Goal: Task Accomplishment & Management: Use online tool/utility

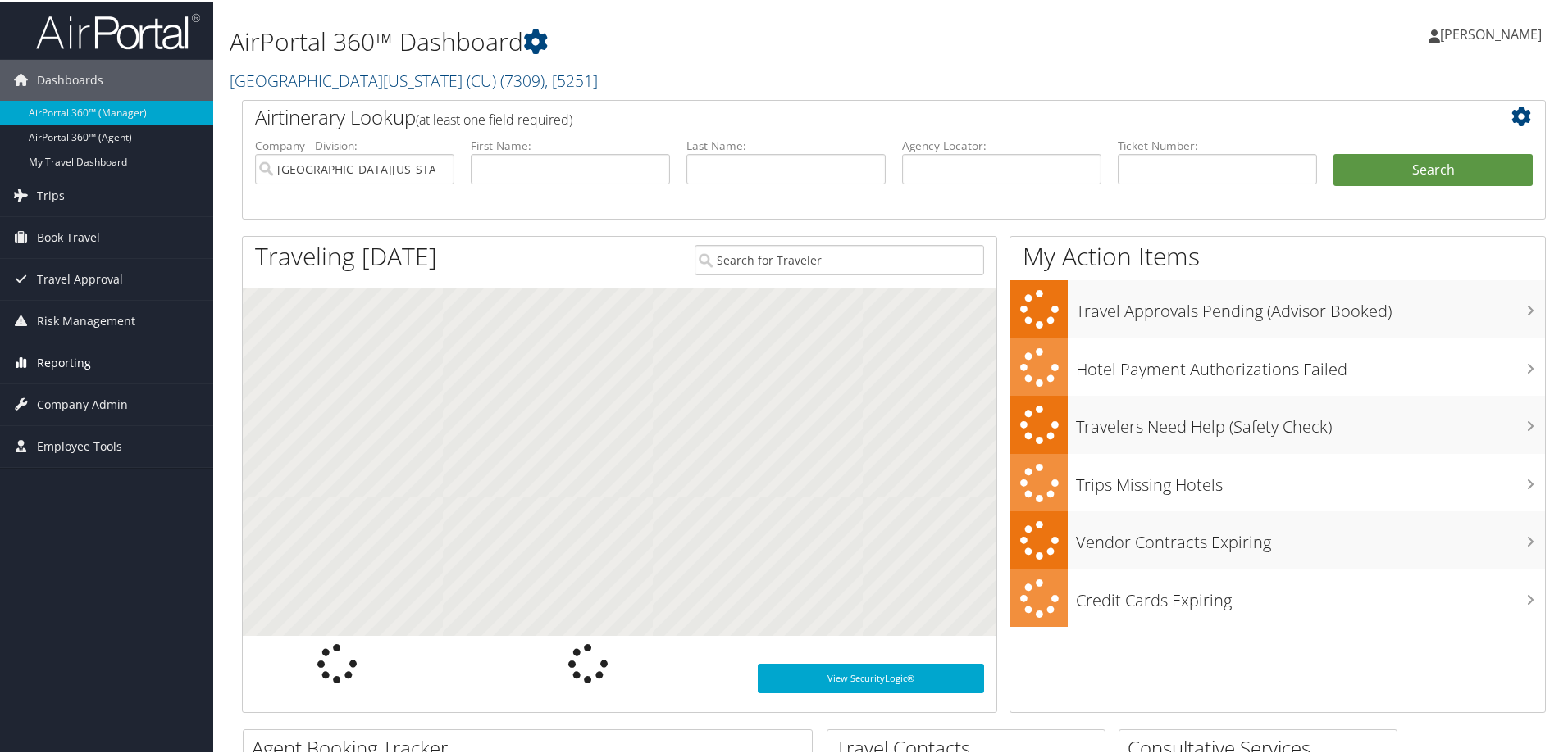
click at [71, 358] on span "Reporting" at bounding box center [64, 361] width 54 height 41
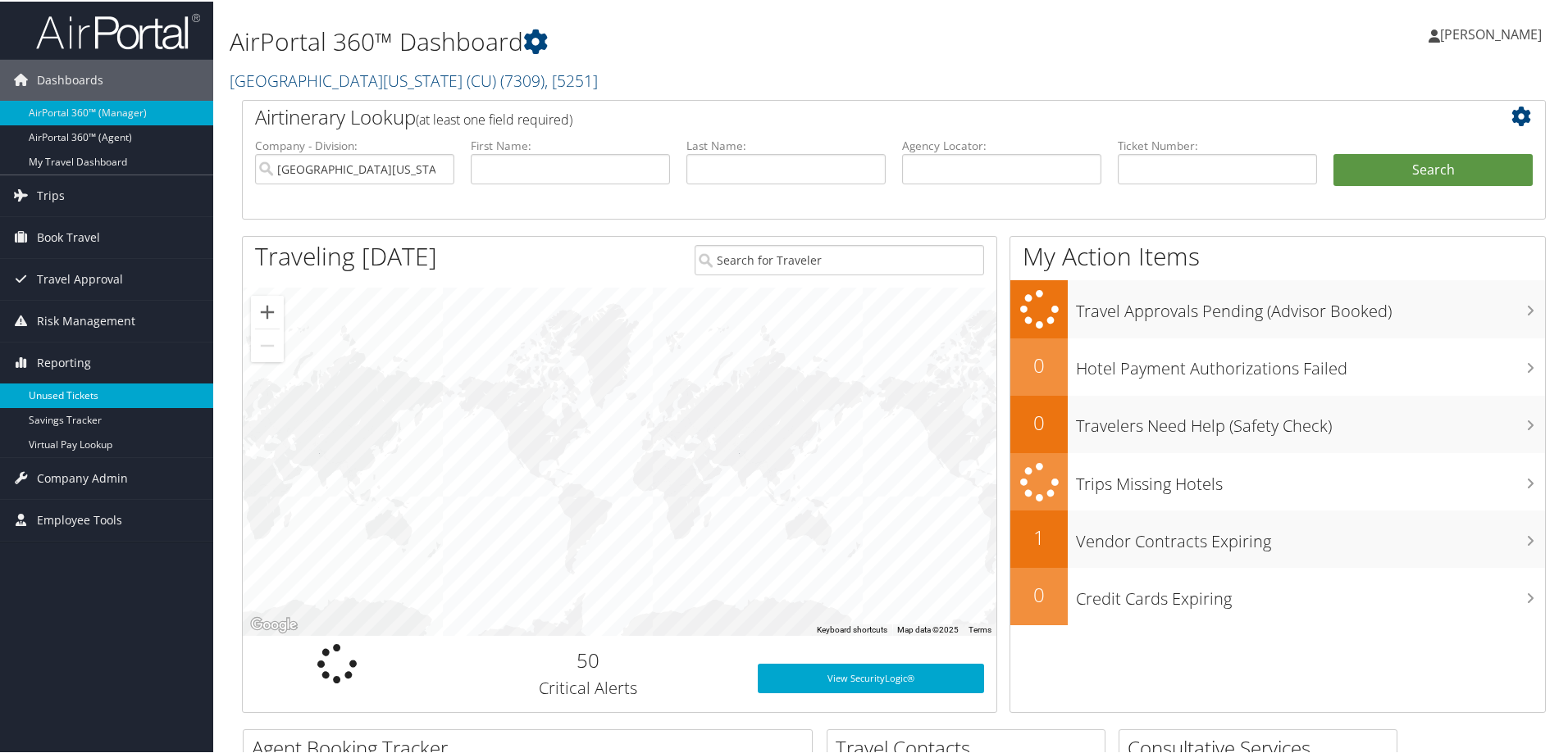
click at [71, 393] on link "Unused Tickets" at bounding box center [106, 394] width 213 height 24
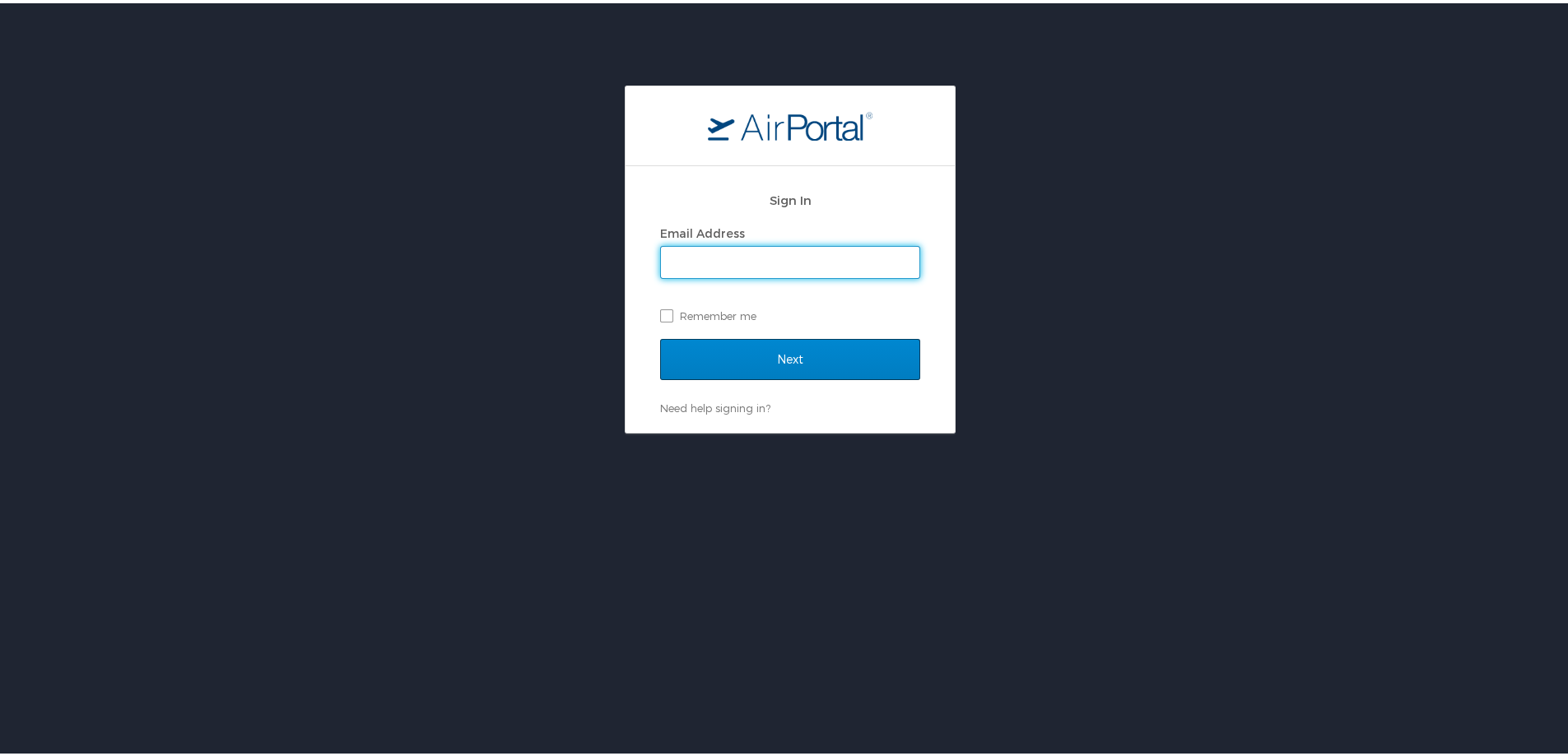
type input "[PERSON_NAME][EMAIL_ADDRESS][PERSON_NAME][DOMAIN_NAME]"
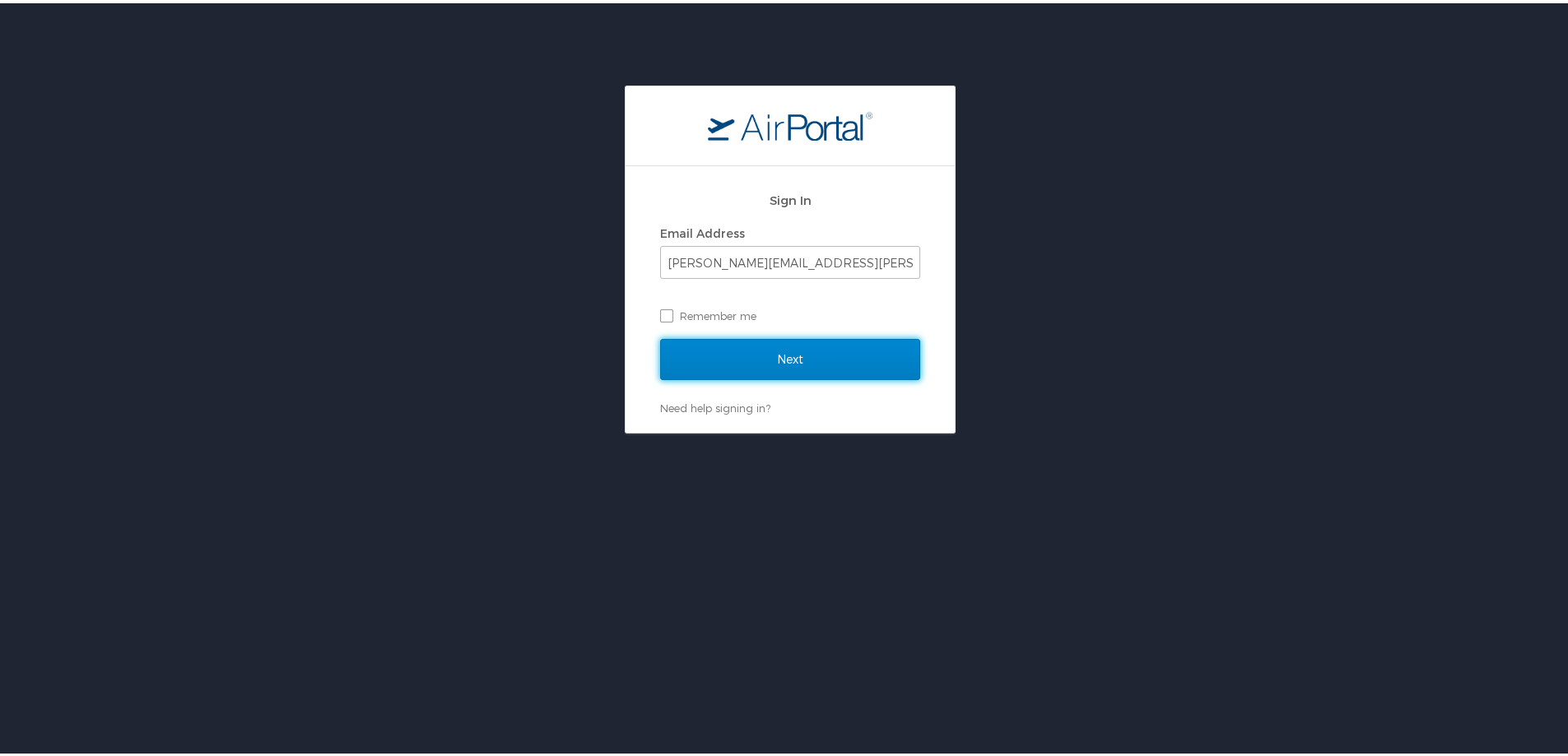
click at [815, 363] on input "Next" at bounding box center [790, 355] width 260 height 41
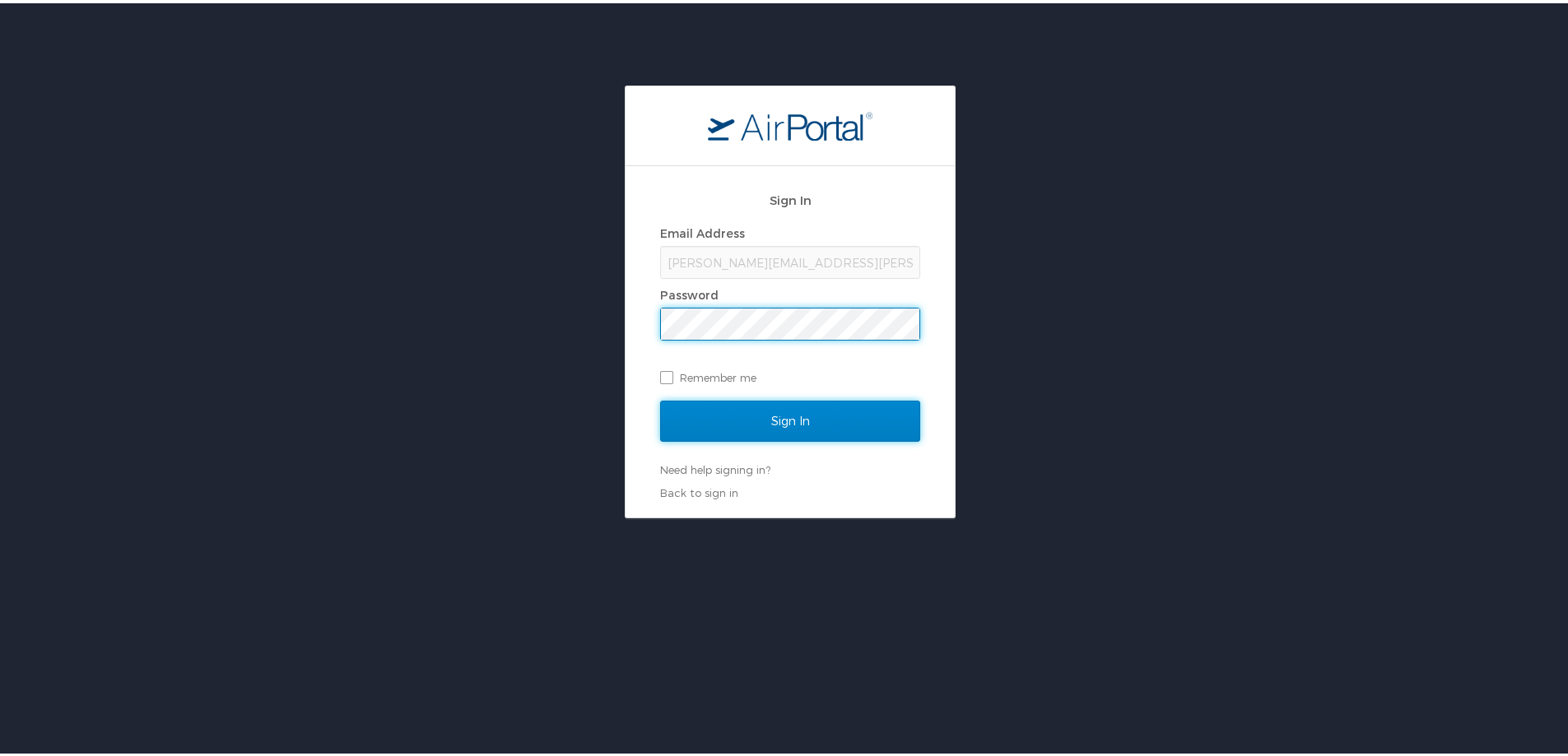
click at [824, 416] on input "Sign In" at bounding box center [790, 417] width 260 height 41
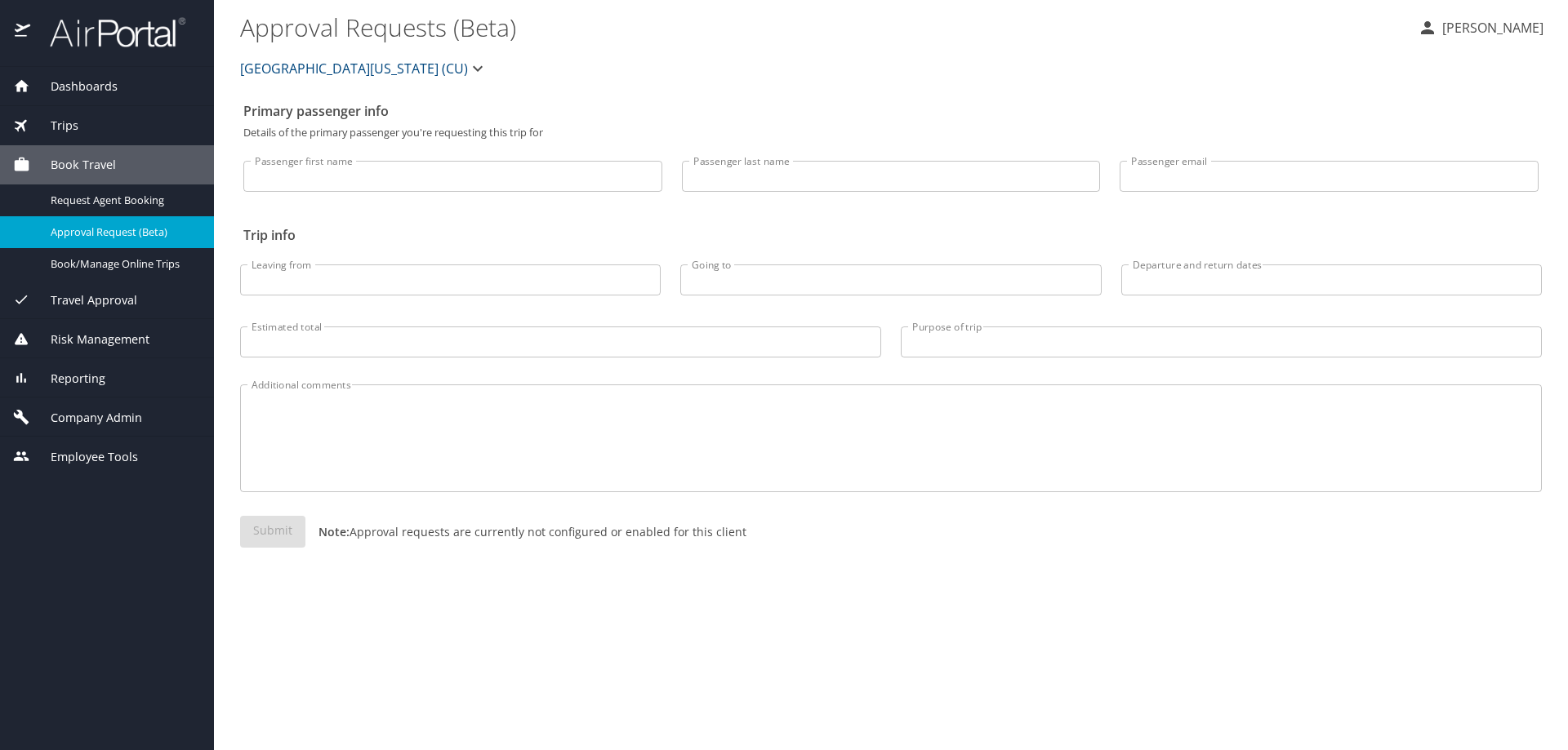
click at [85, 376] on span "Reporting" at bounding box center [67, 378] width 75 height 18
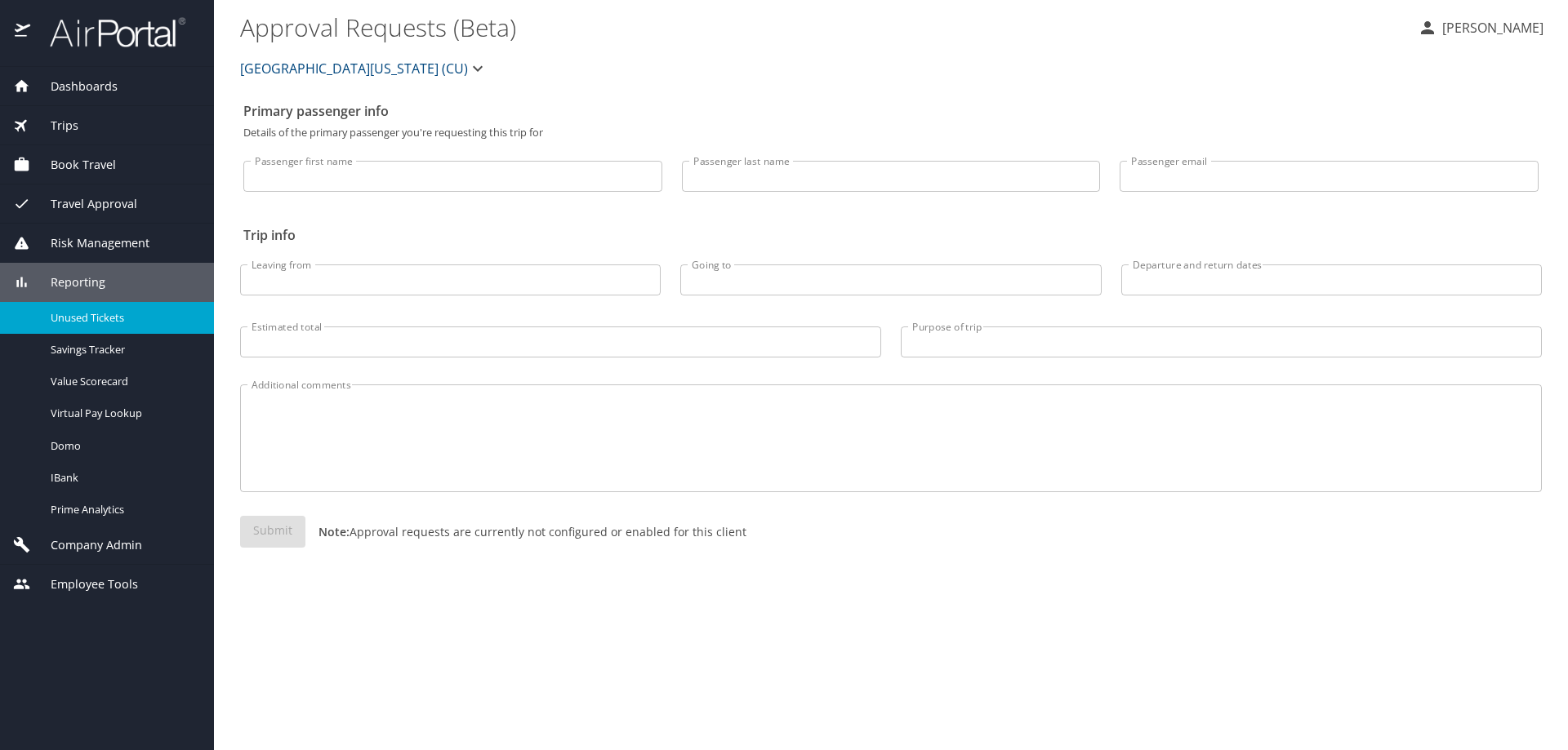
click at [96, 313] on span "Unused Tickets" at bounding box center [122, 318] width 144 height 15
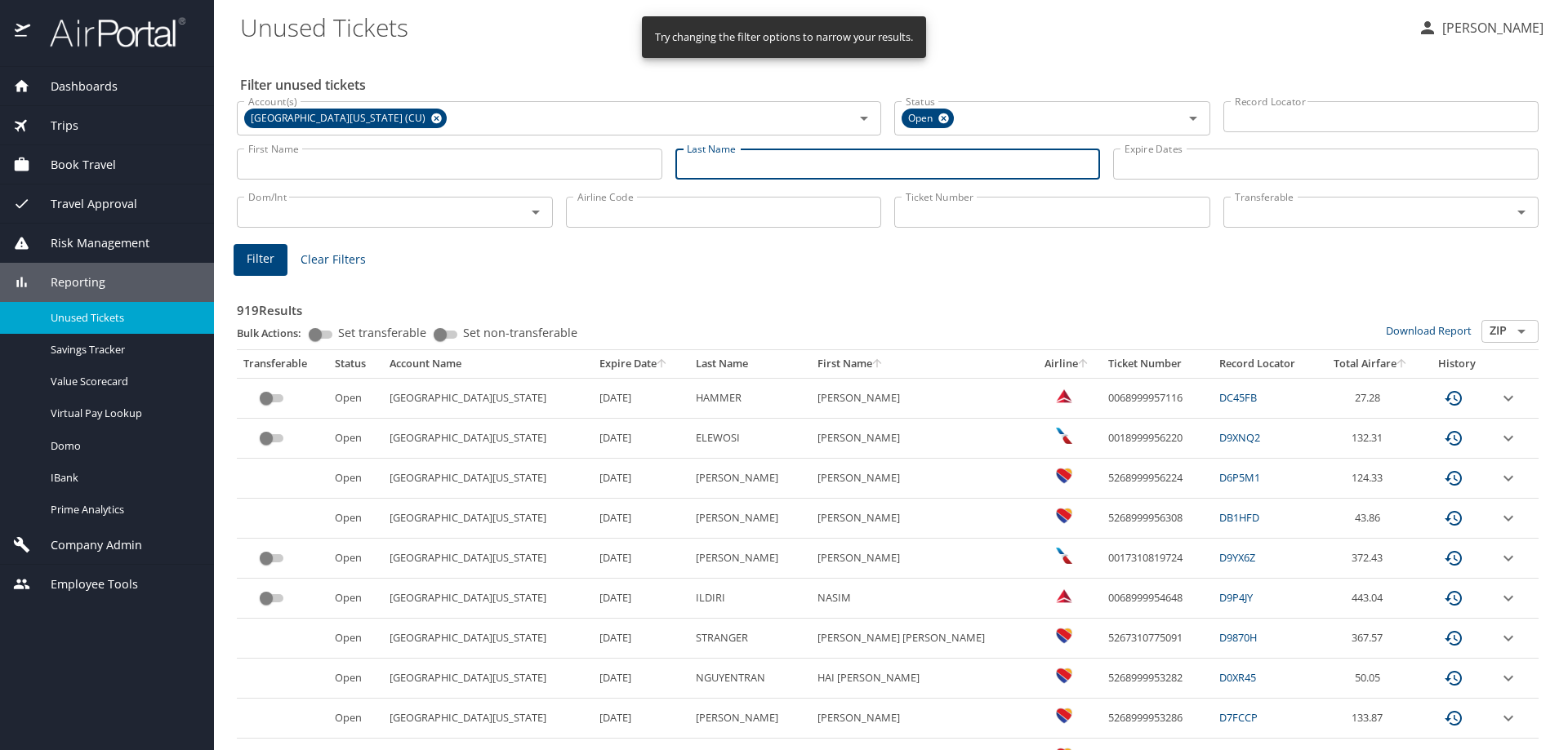
click at [767, 160] on input "Last Name" at bounding box center [888, 164] width 425 height 31
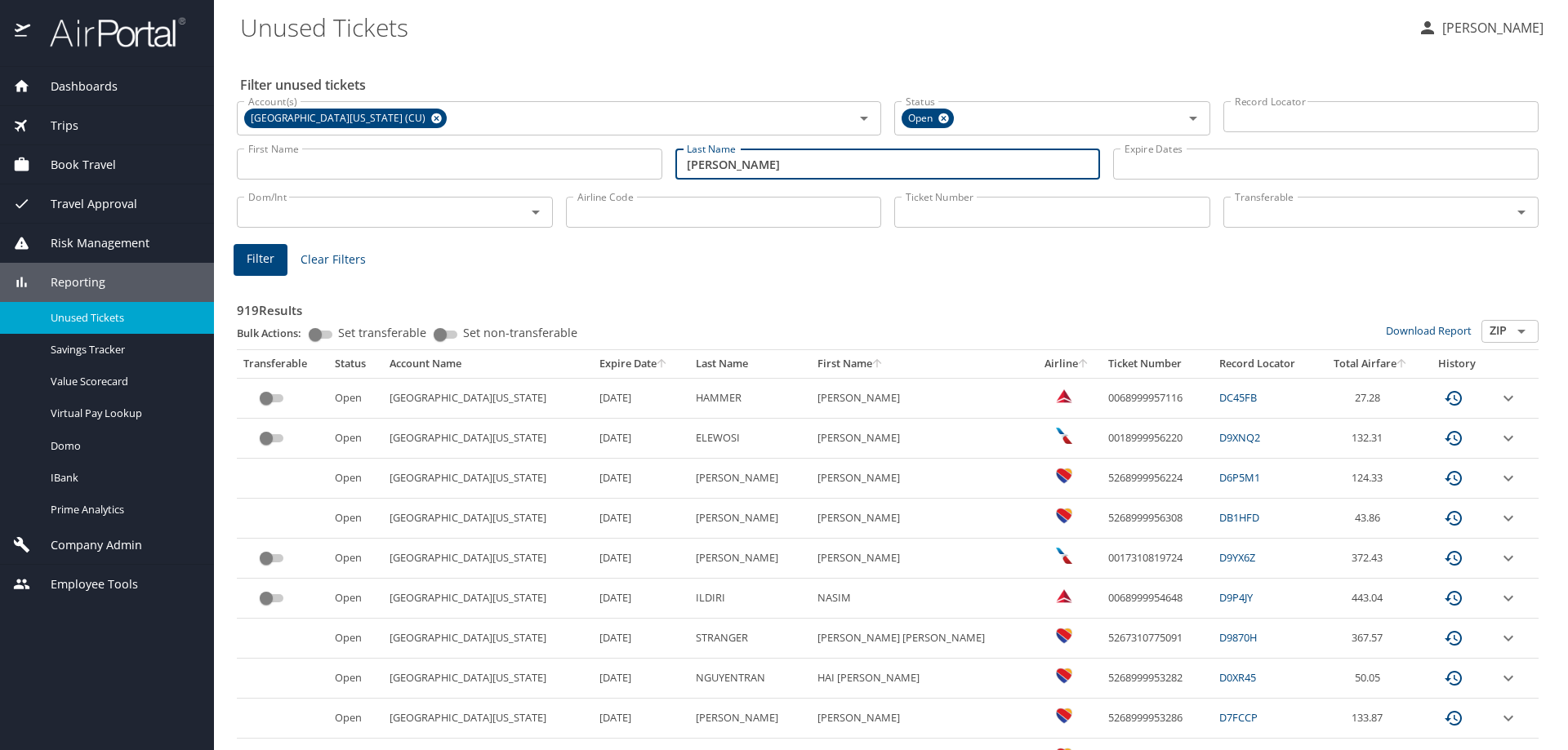
type input "shelton"
click at [271, 263] on span "Filter" at bounding box center [261, 259] width 28 height 21
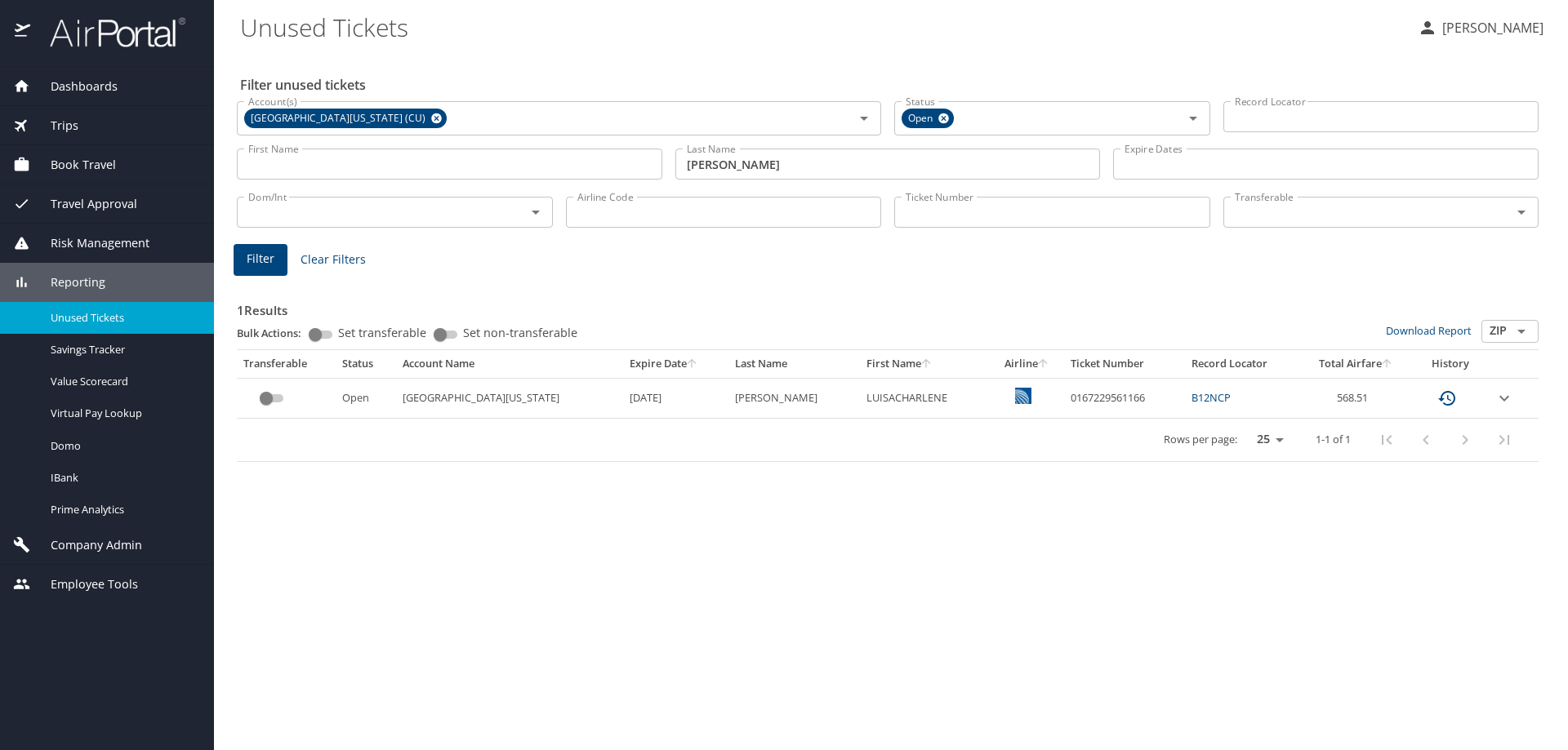
click at [66, 120] on span "Trips" at bounding box center [54, 126] width 48 height 18
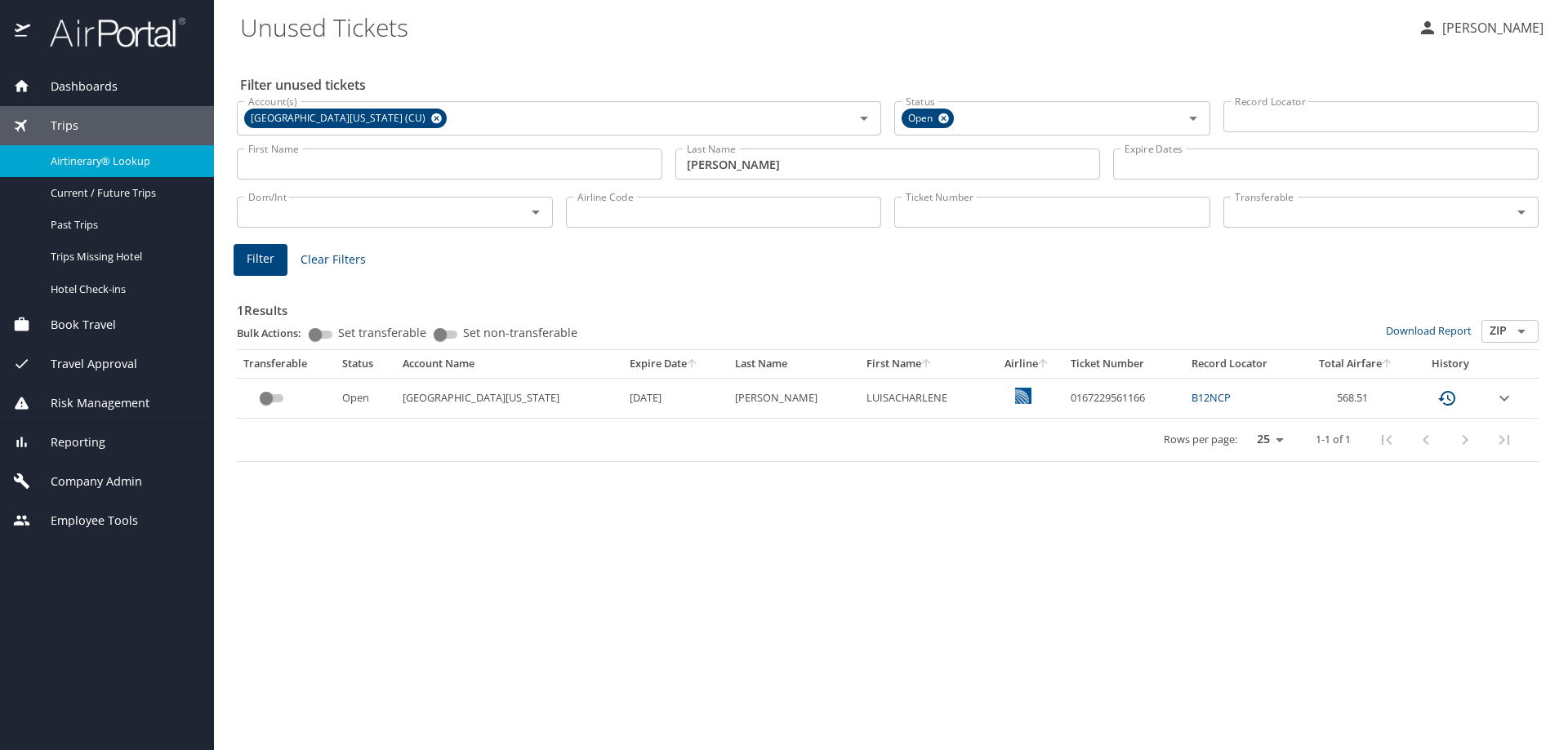
click at [73, 166] on span "Airtinerary® Lookup" at bounding box center [122, 161] width 144 height 15
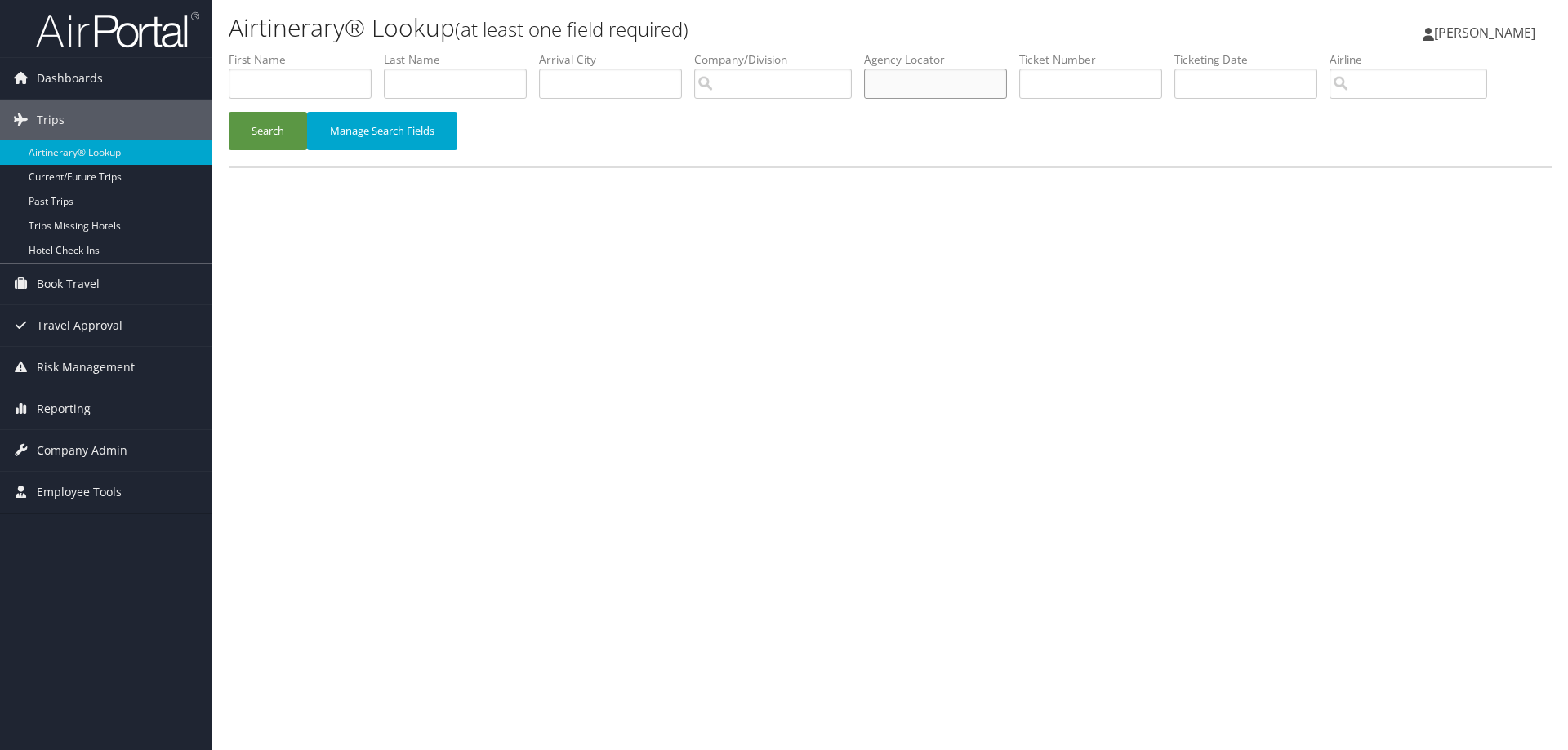
click at [972, 87] on input "text" at bounding box center [935, 83] width 143 height 30
type input "dbdn9r"
click at [267, 132] on button "Search" at bounding box center [268, 131] width 78 height 39
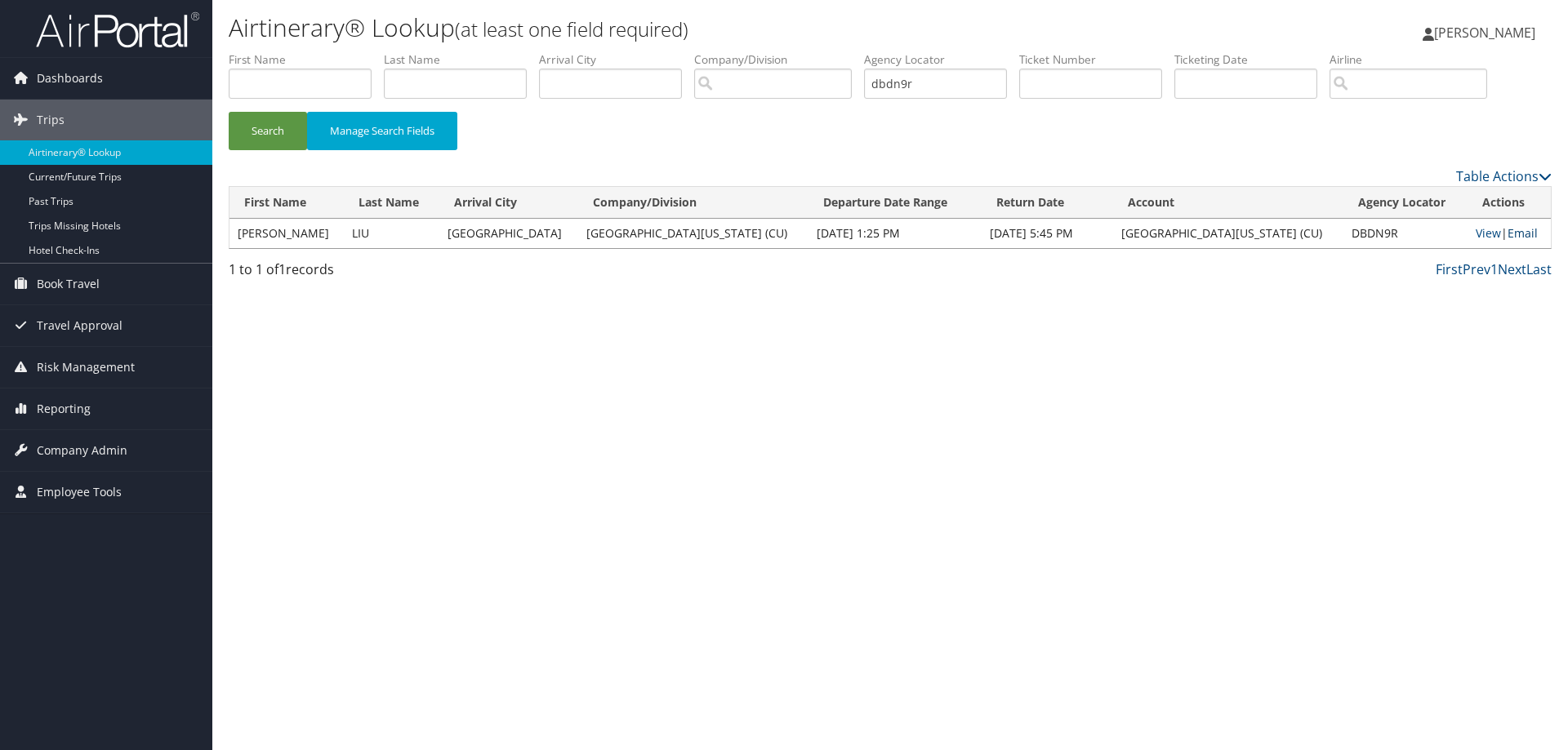
click at [1512, 231] on link "Email" at bounding box center [1522, 233] width 30 height 15
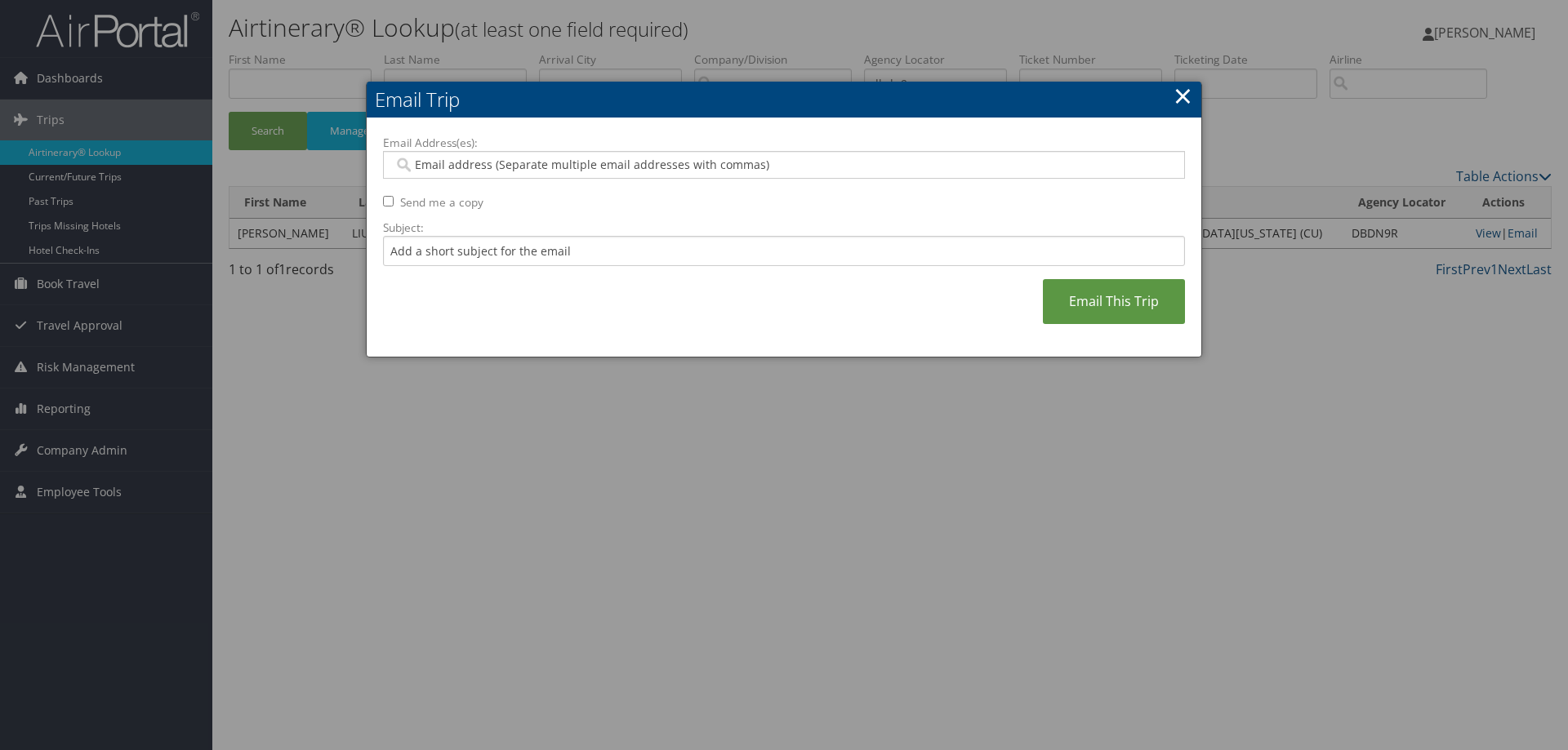
drag, startPoint x: 594, startPoint y: 166, endPoint x: 583, endPoint y: 172, distance: 12.5
click at [591, 164] on input "Email Address(es):" at bounding box center [783, 164] width 780 height 16
type input "jennifer.russell@childrenscolorado.org"
click at [546, 257] on input "Subject:" at bounding box center [784, 250] width 802 height 30
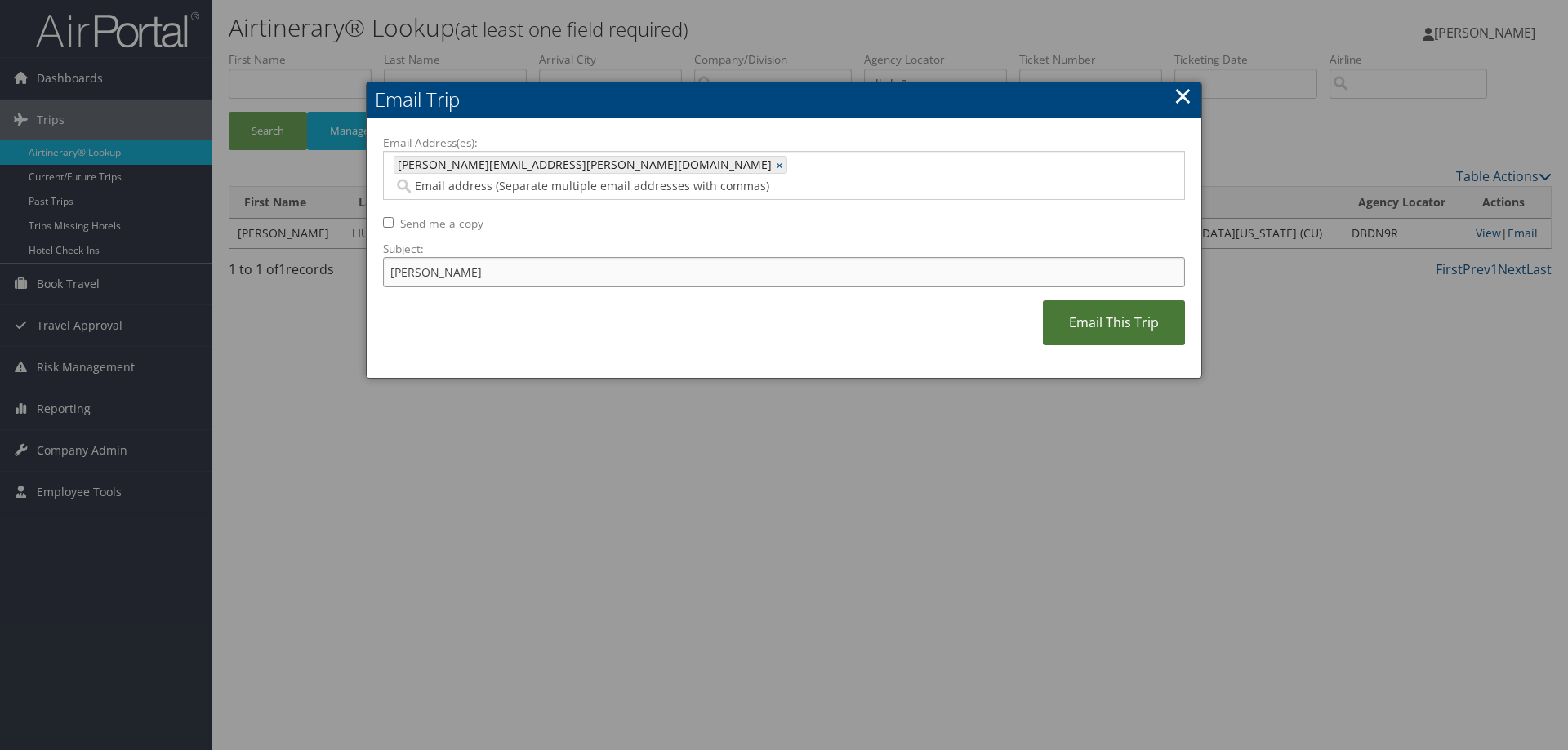
type input "Edwin Liu"
click at [1119, 305] on link "Email This Trip" at bounding box center [1114, 323] width 142 height 45
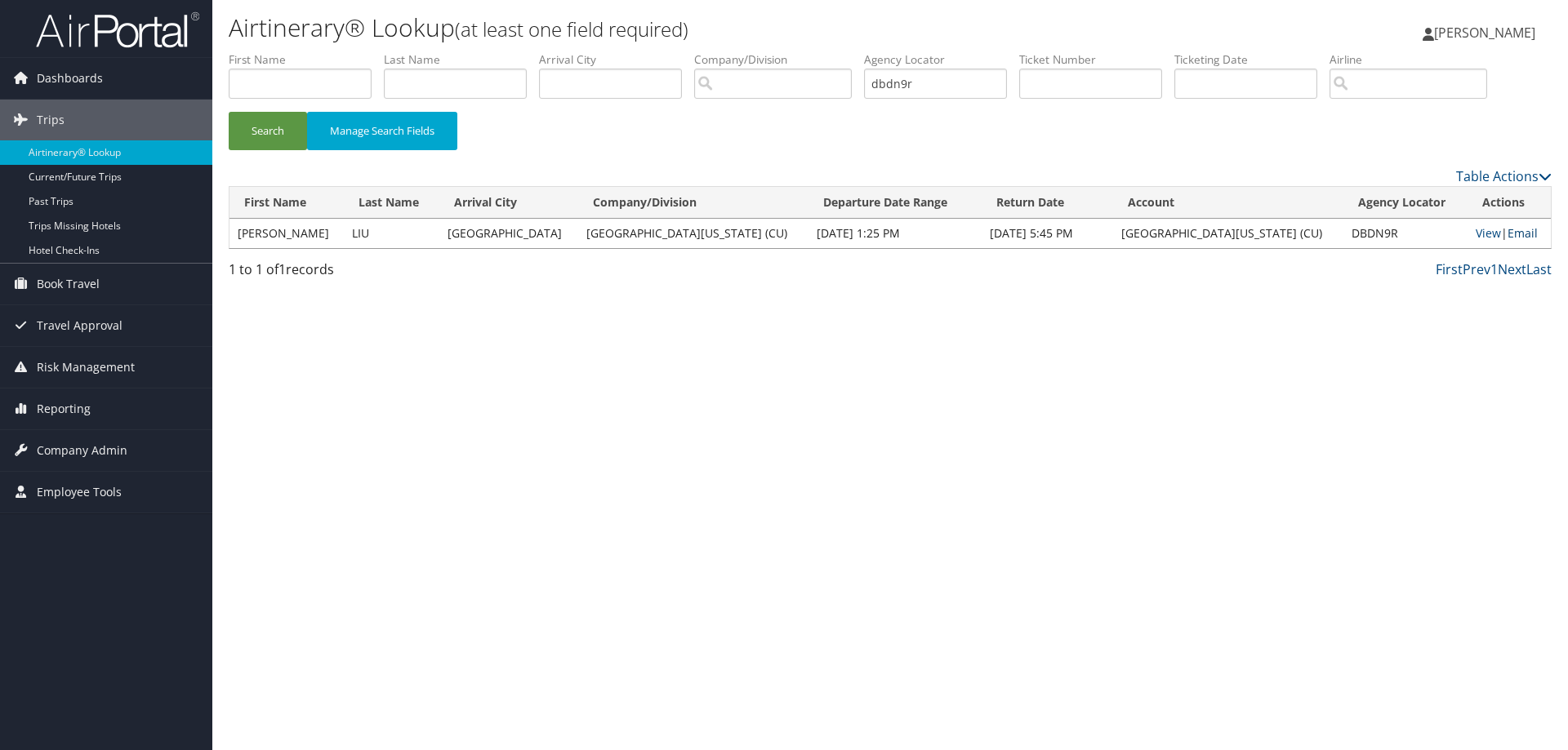
click at [1516, 231] on link "Email" at bounding box center [1522, 233] width 30 height 15
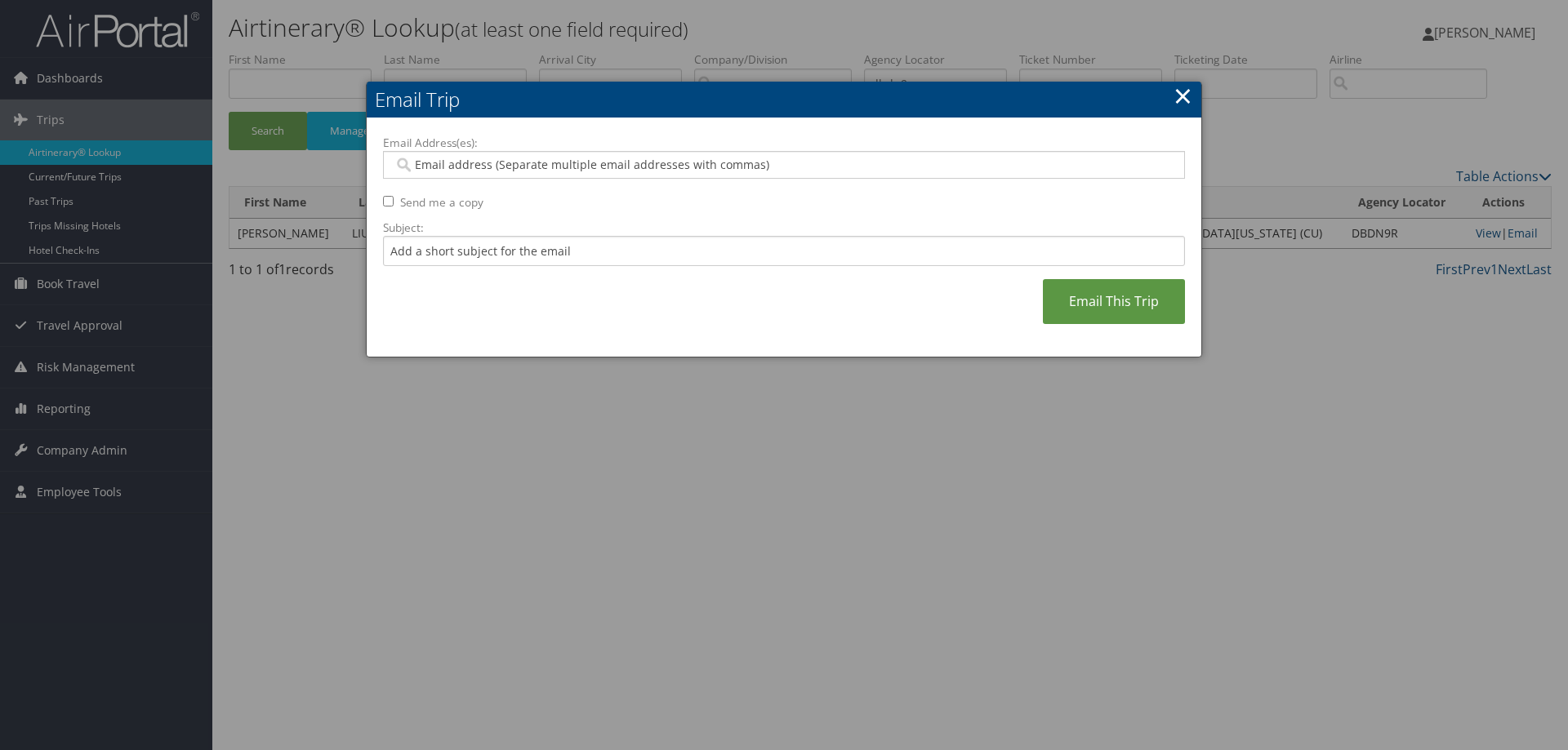
click at [685, 164] on input "Email Address(es):" at bounding box center [783, 164] width 780 height 16
type input "JENNIFER.Q.RUSSELL"
click at [468, 167] on input "JENNIFER.Q.RUSSELL" at bounding box center [783, 164] width 780 height 16
type input "2"
type input "JENNIFER.2.RUSSELL@CUANSCHUTZ.EDU"
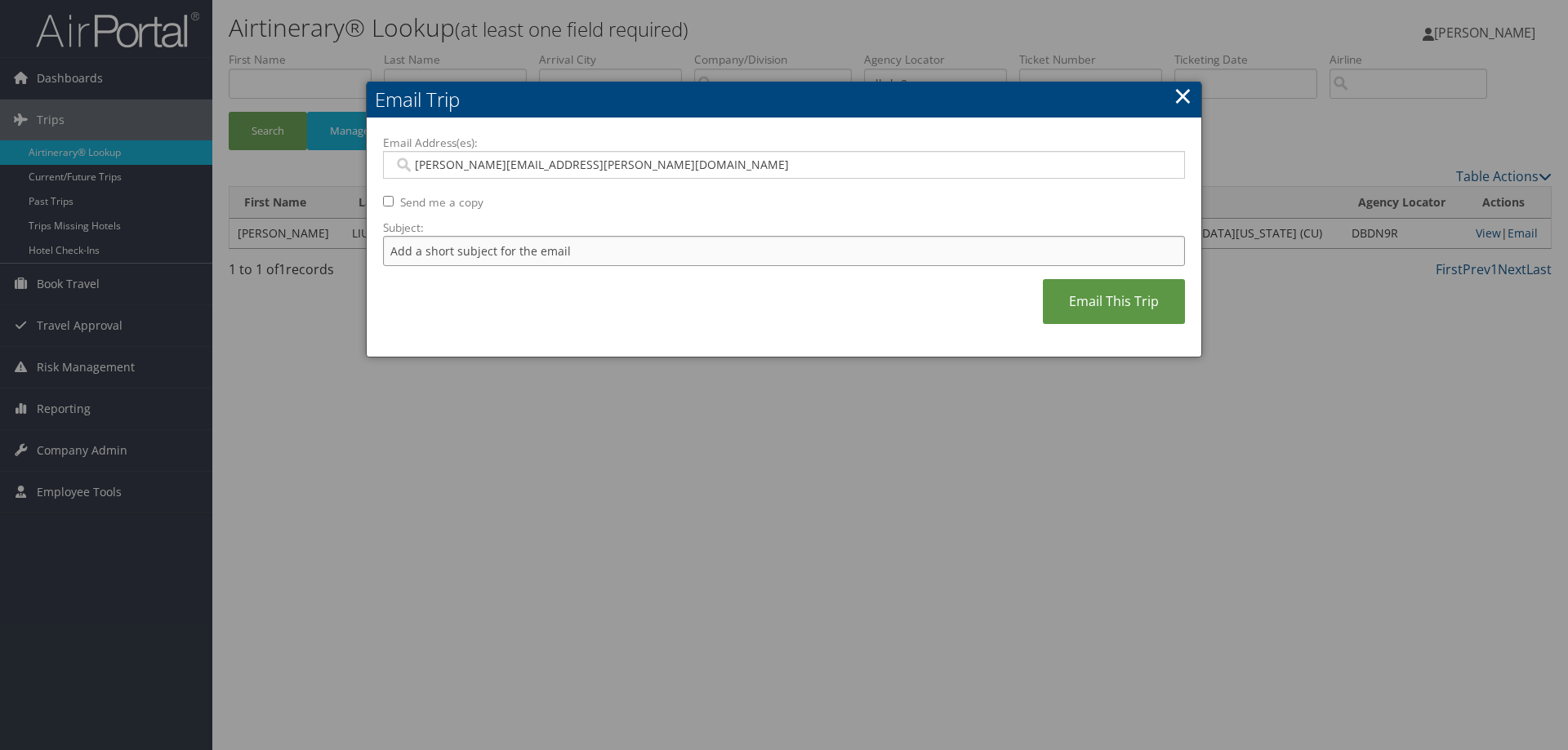
type input "JENNIFER.2.RUSSELL@CUANSCHUTZ.EDU"
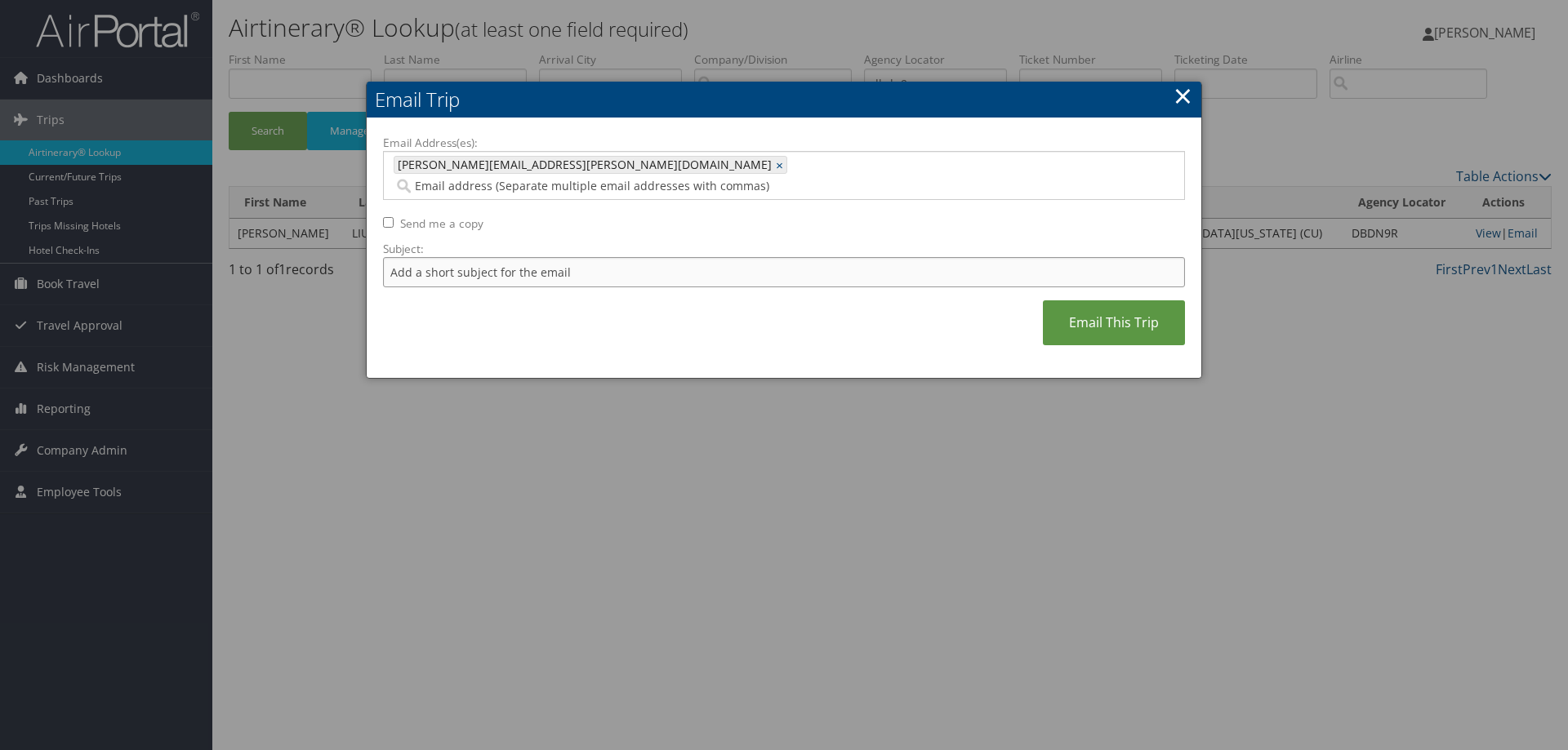
click at [496, 257] on input "Subject:" at bounding box center [784, 272] width 802 height 30
type input "Edwin Liu"
click at [1124, 301] on link "Email This Trip" at bounding box center [1114, 323] width 142 height 45
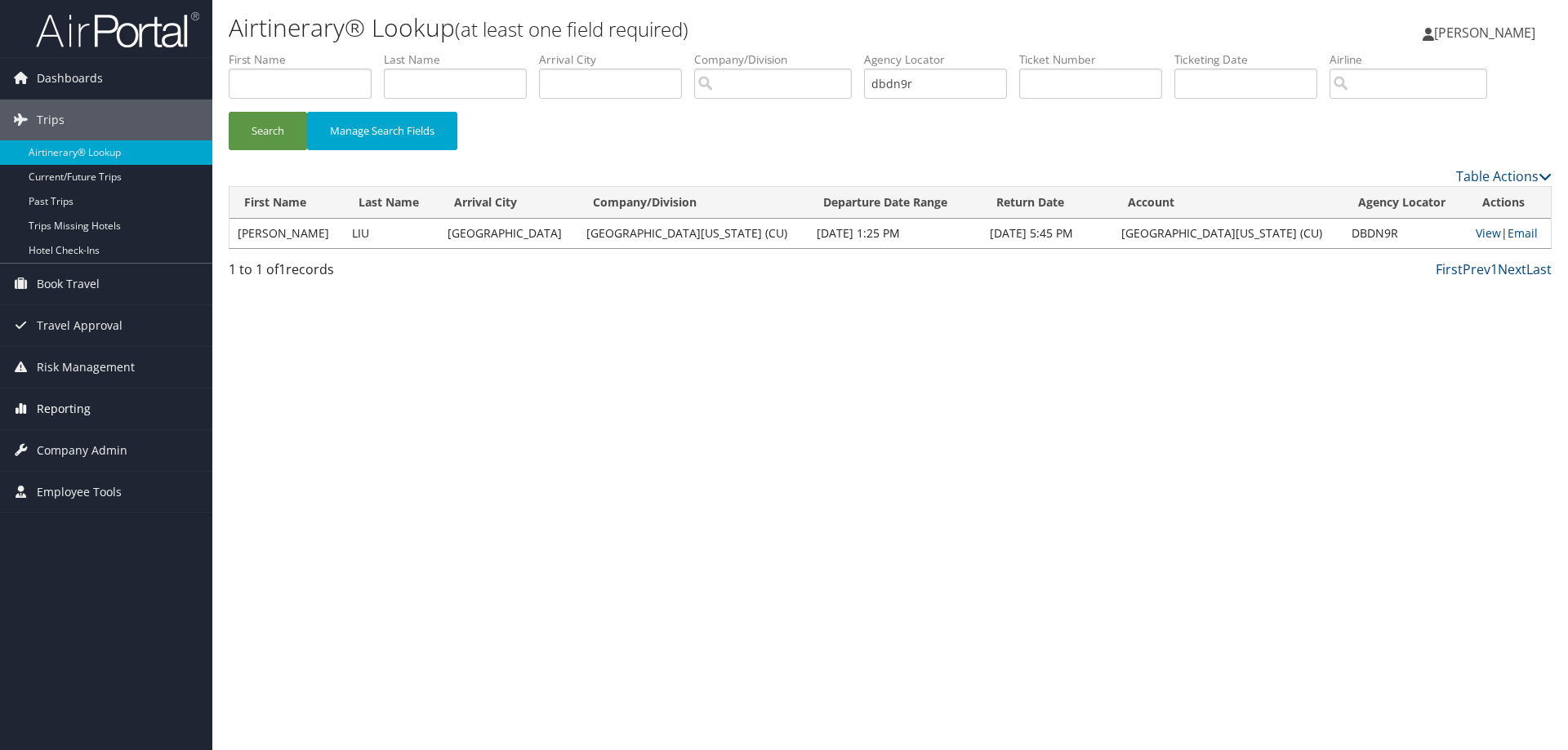
click at [69, 409] on span "Reporting" at bounding box center [64, 409] width 54 height 40
click at [71, 441] on link "Unused Tickets" at bounding box center [106, 441] width 213 height 24
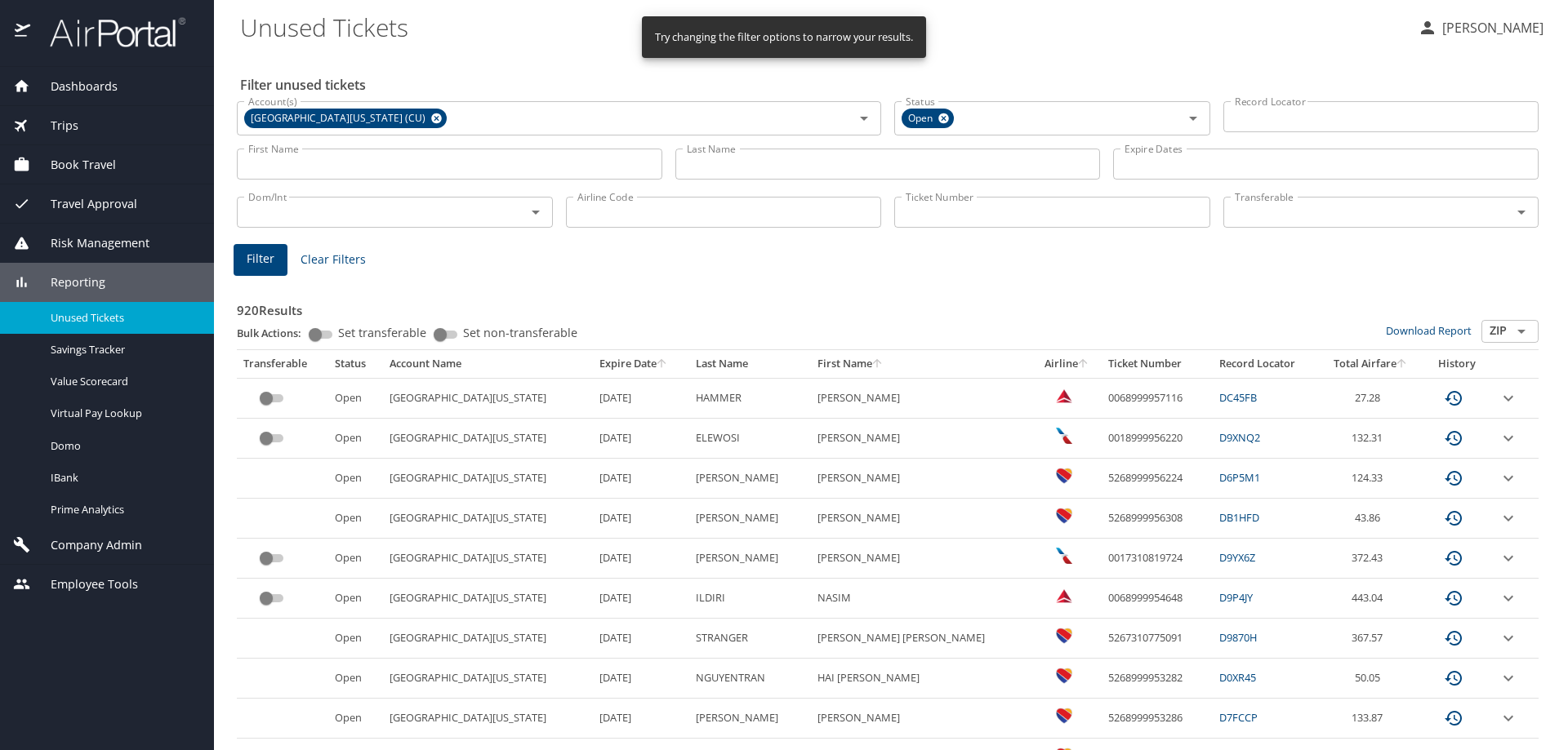
click at [802, 161] on input "Last Name" at bounding box center [888, 164] width 425 height 31
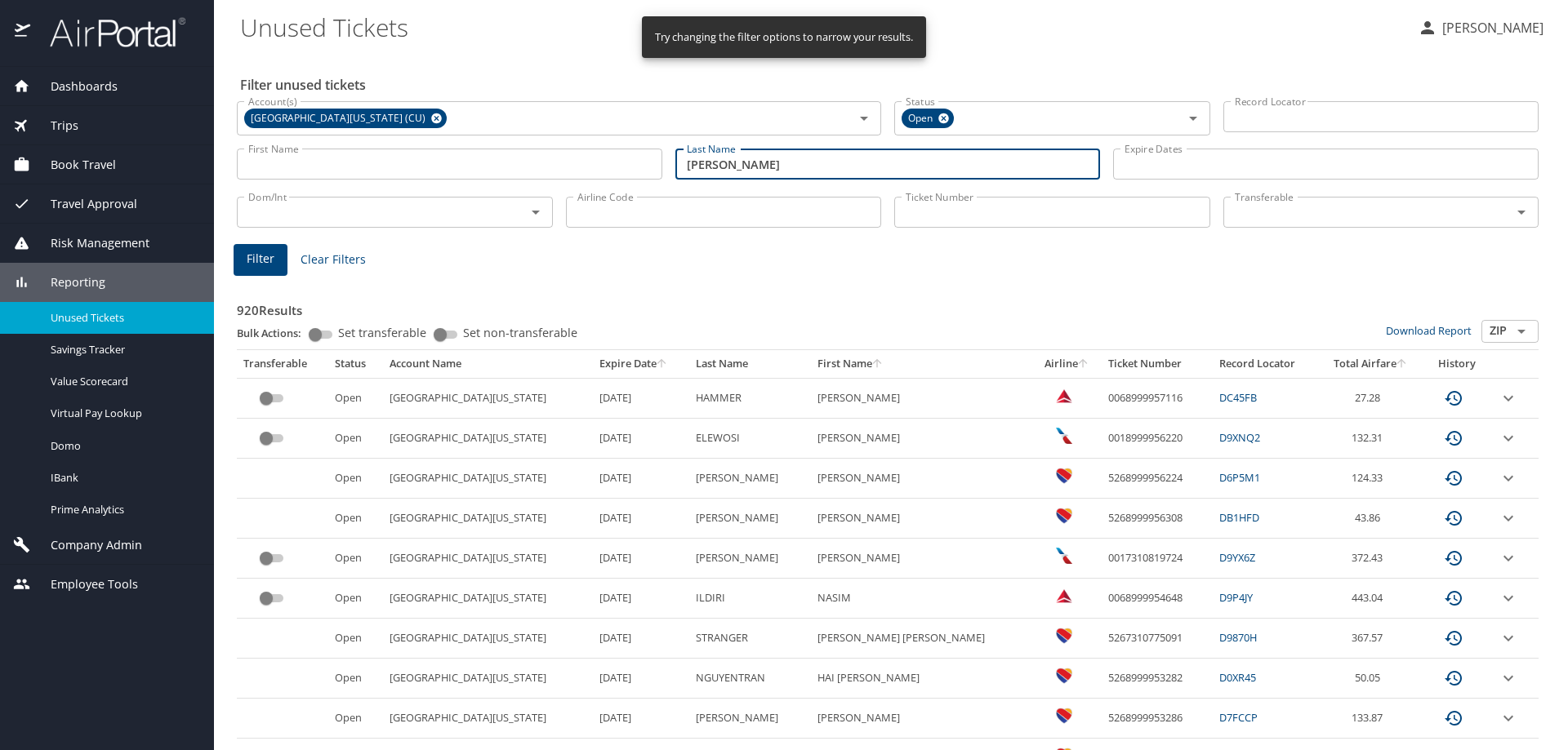
type input "rao"
click at [253, 255] on span "Filter" at bounding box center [261, 259] width 28 height 21
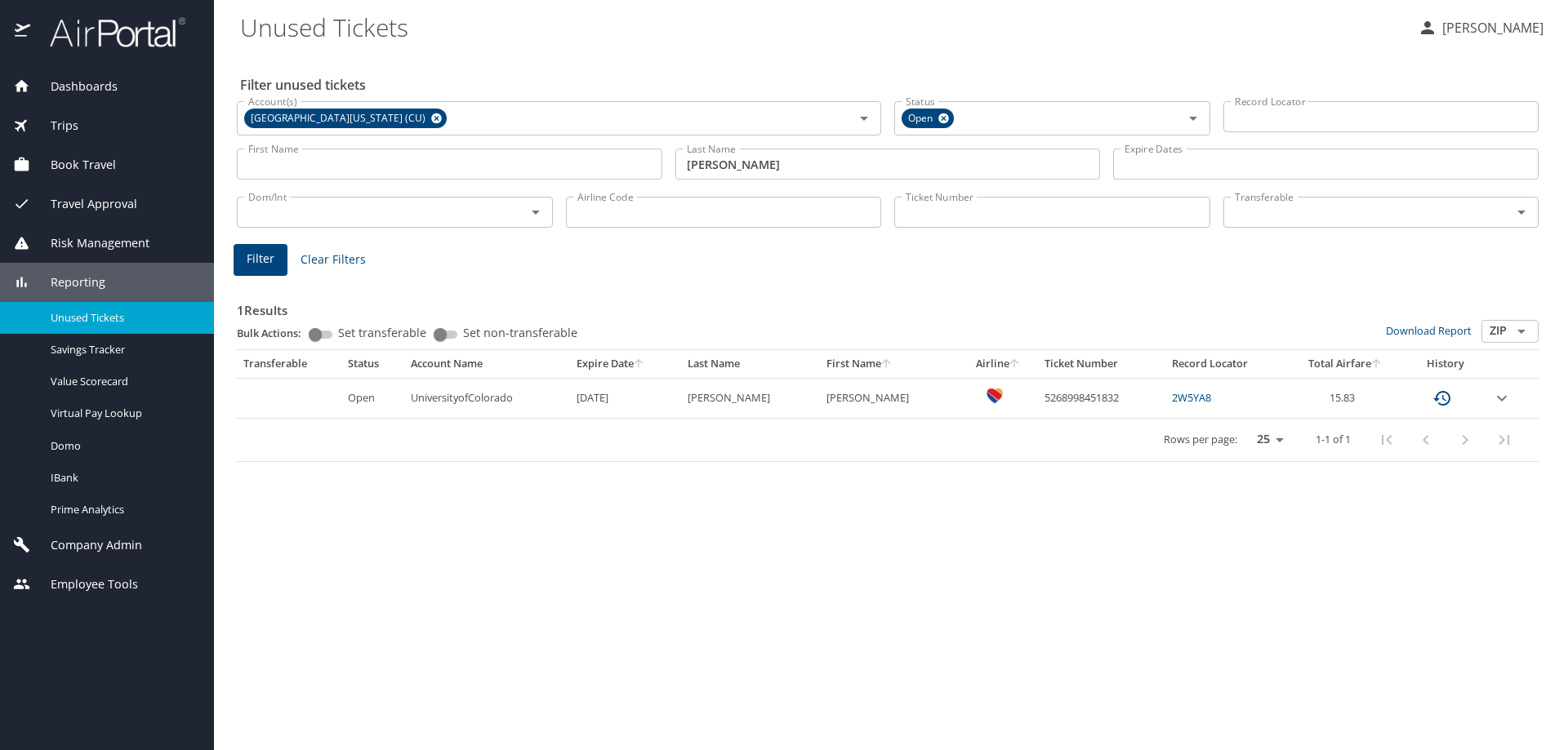
click at [63, 123] on span "Trips" at bounding box center [54, 126] width 48 height 18
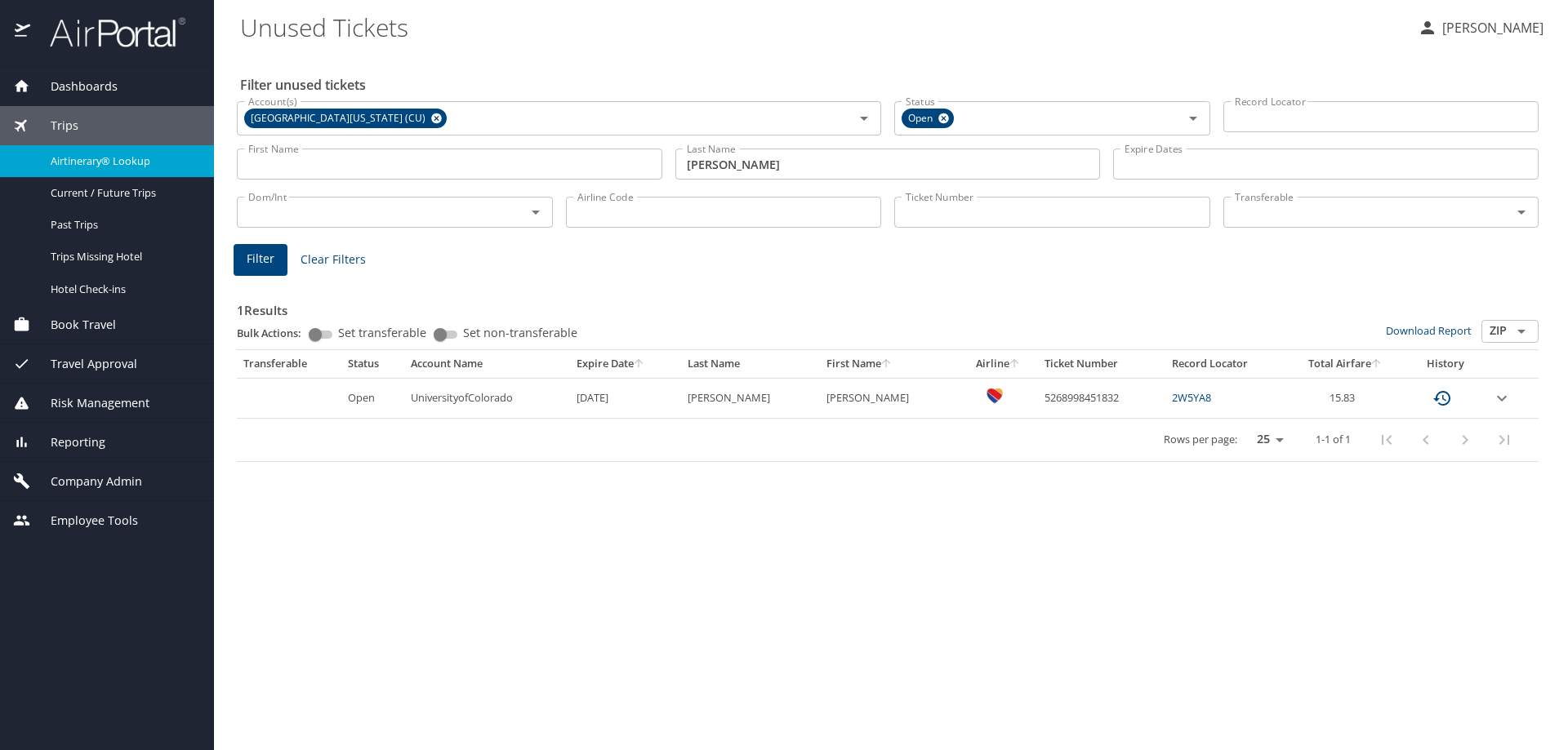
click at [75, 163] on span "Airtinerary® Lookup" at bounding box center [122, 161] width 144 height 15
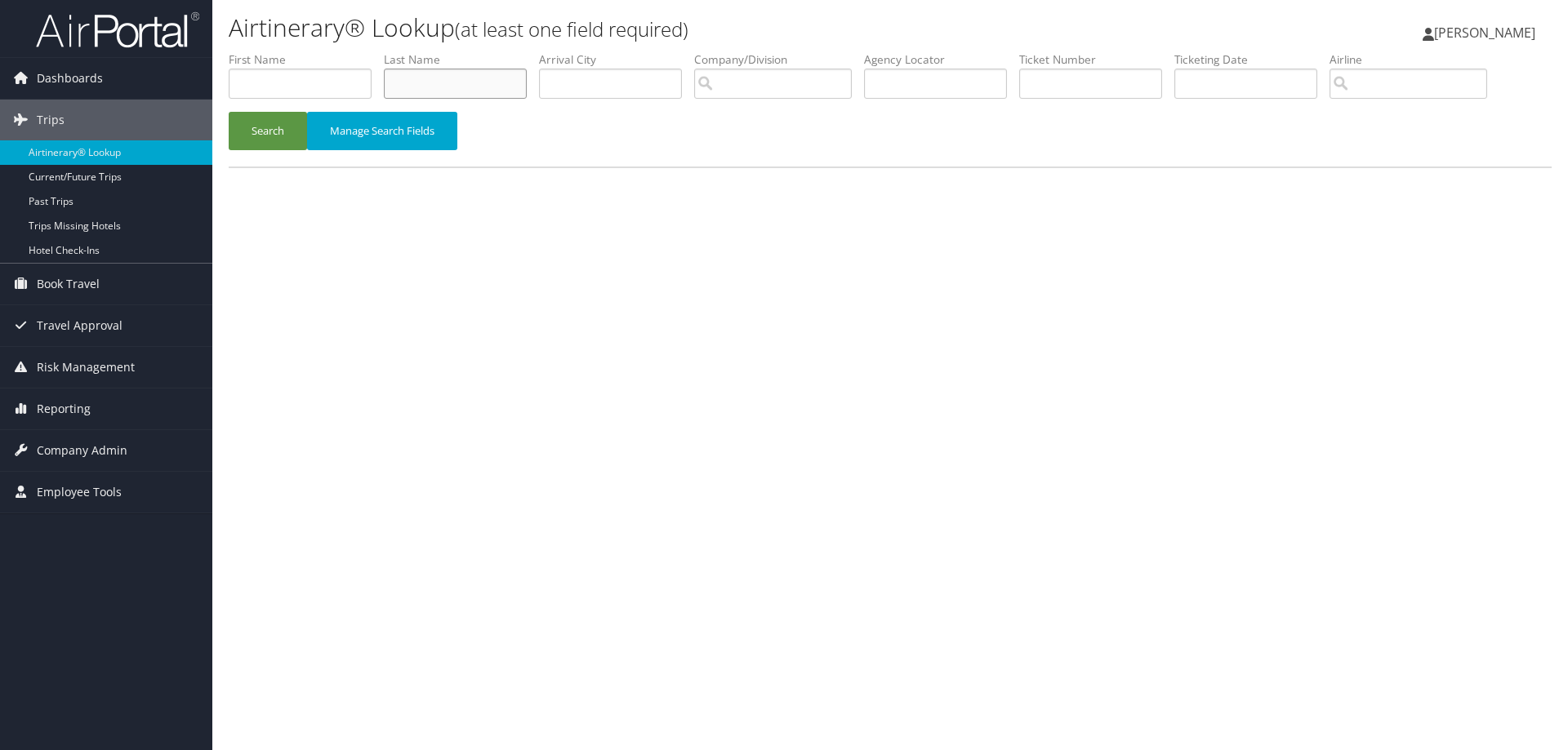
click at [474, 78] on input "text" at bounding box center [455, 83] width 143 height 30
type input "singh"
click at [281, 128] on button "Search" at bounding box center [268, 131] width 78 height 39
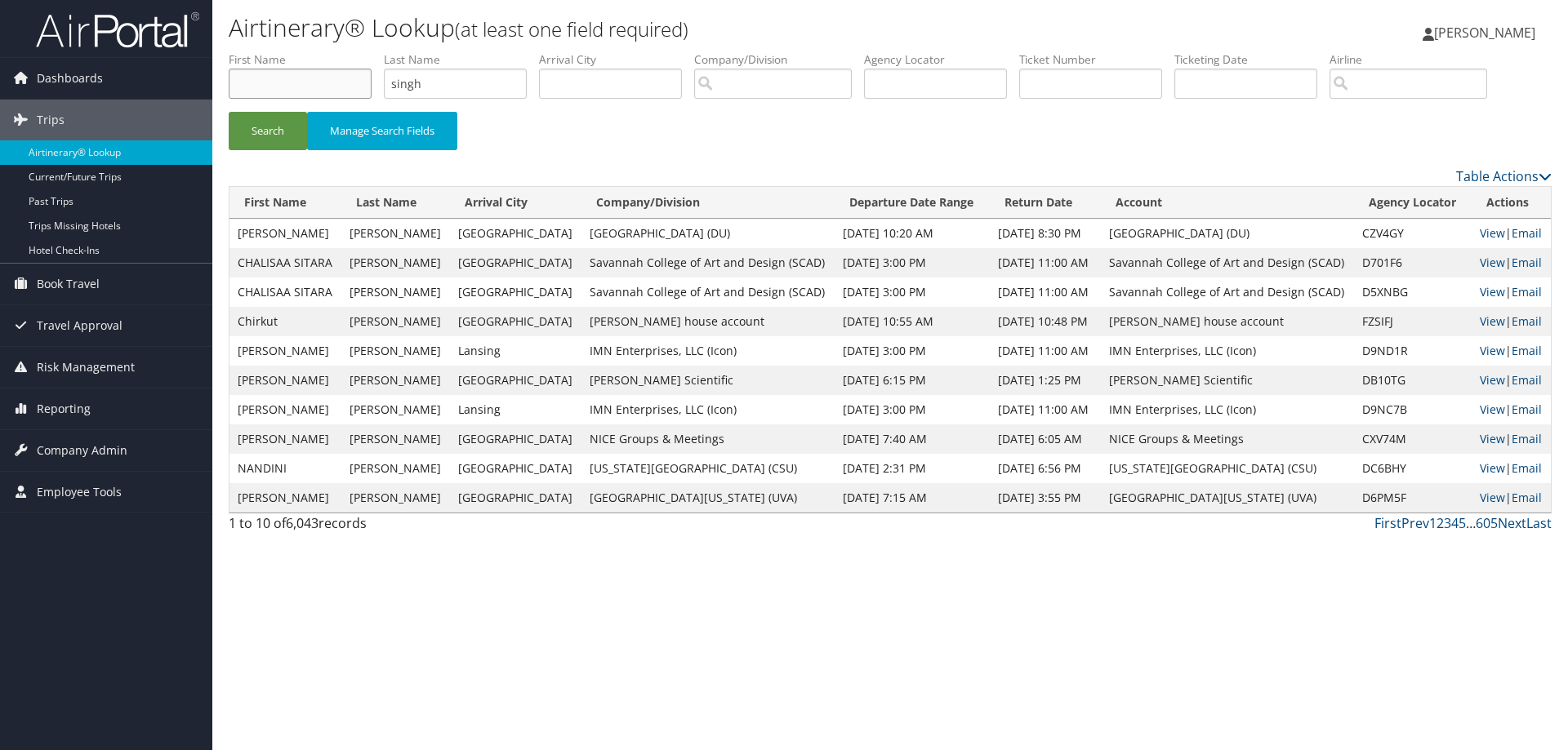
click at [325, 81] on input "text" at bounding box center [300, 83] width 143 height 30
type input "c"
click at [344, 82] on input "text" at bounding box center [300, 83] width 143 height 30
type input "chahat"
click at [275, 132] on button "Search" at bounding box center [268, 131] width 78 height 39
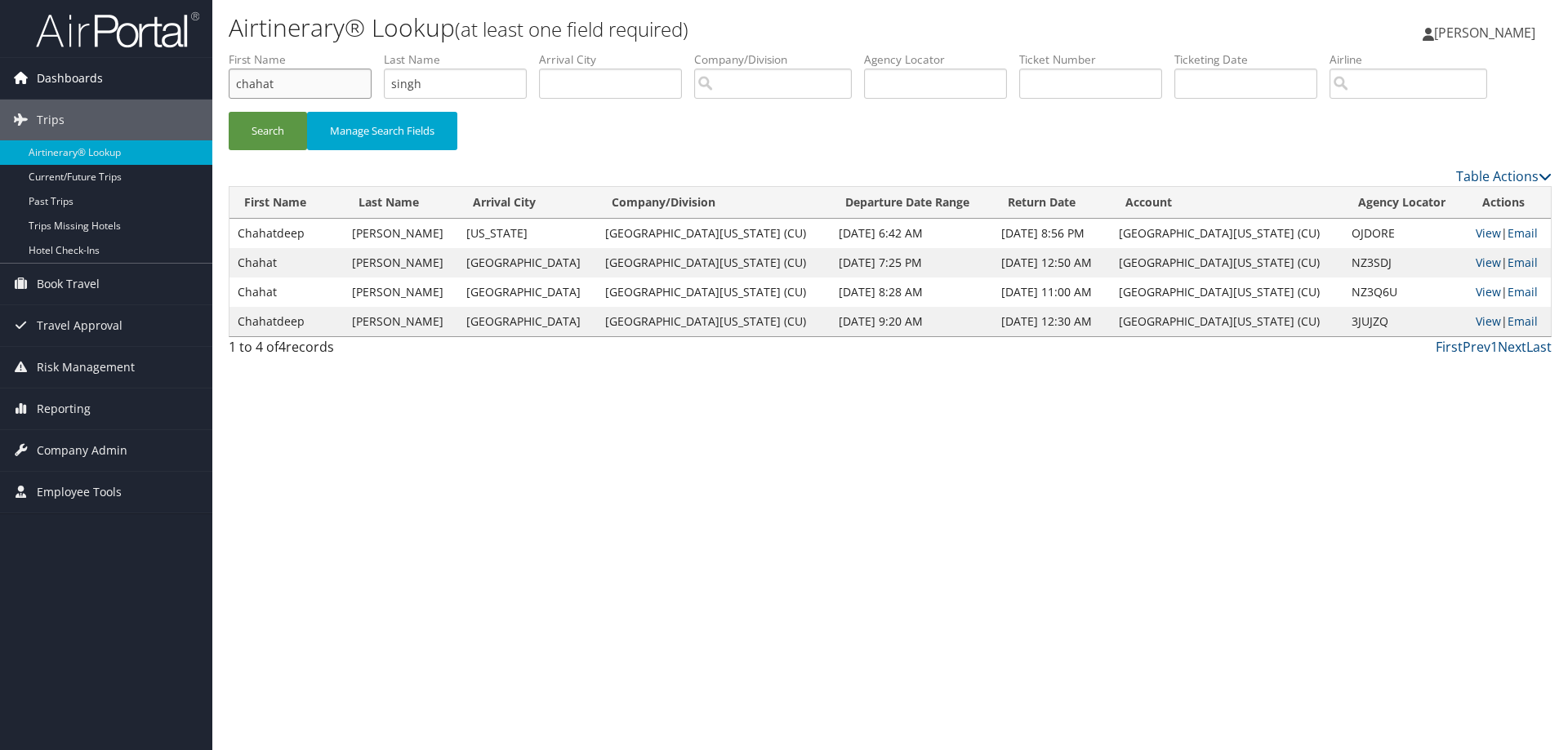
drag, startPoint x: 282, startPoint y: 85, endPoint x: 169, endPoint y: 94, distance: 113.4
click at [169, 94] on div "Dashboards AirPortal 360™ (Manager) AirPortal 360™ (Agent) My Travel Dashboard …" at bounding box center [784, 375] width 1568 height 750
click at [947, 77] on input "text" at bounding box center [935, 83] width 143 height 30
type input "3rbj3s"
click at [283, 126] on button "Search" at bounding box center [268, 131] width 78 height 39
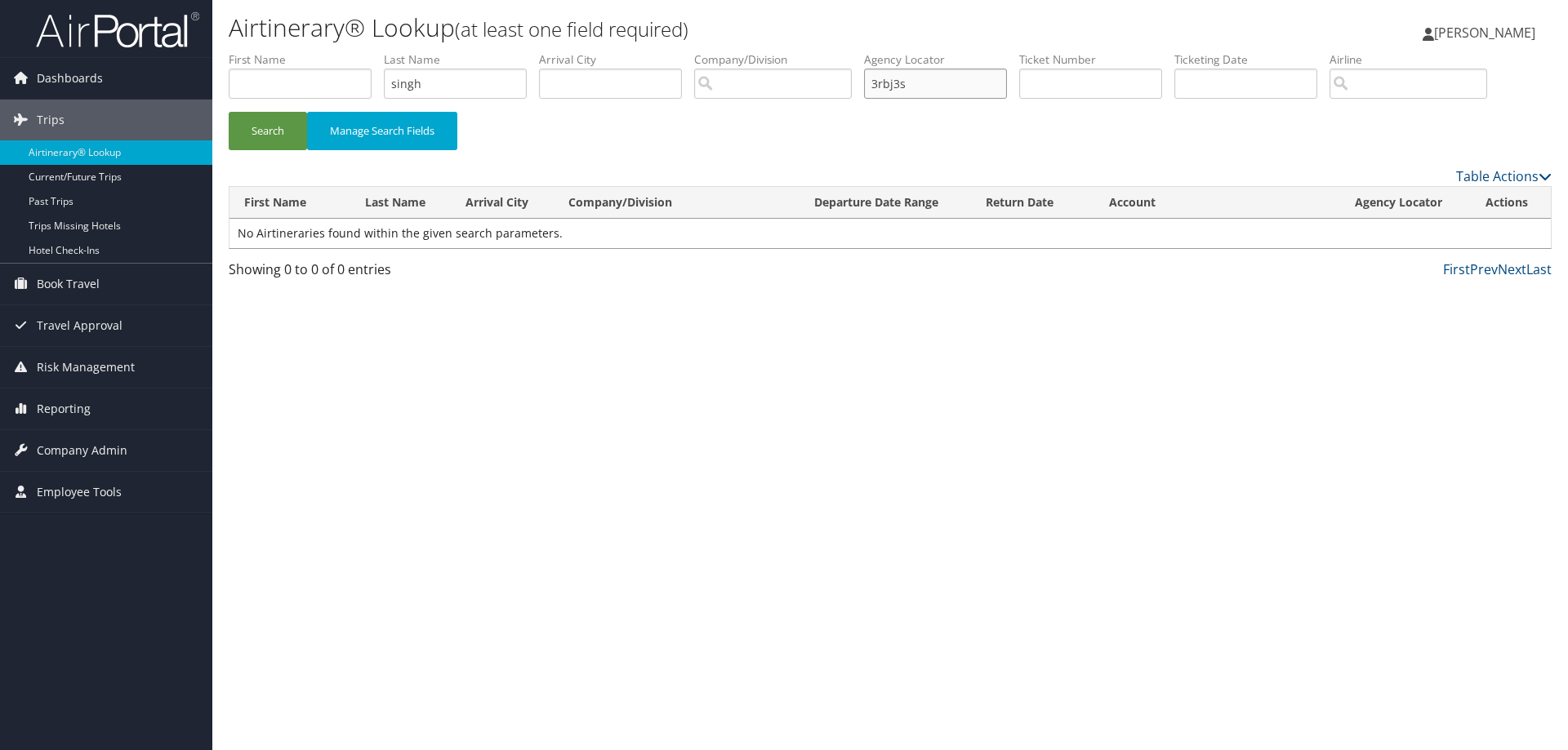
drag, startPoint x: 923, startPoint y: 80, endPoint x: 844, endPoint y: 92, distance: 79.9
click at [845, 52] on ul "First Name Last Name [PERSON_NAME] Departure City Arrival City Company/Division…" at bounding box center [891, 52] width 1324 height 0
click at [1100, 85] on input "text" at bounding box center [1090, 83] width 143 height 30
type input "0167143782022"
click at [265, 120] on button "Search" at bounding box center [268, 131] width 78 height 39
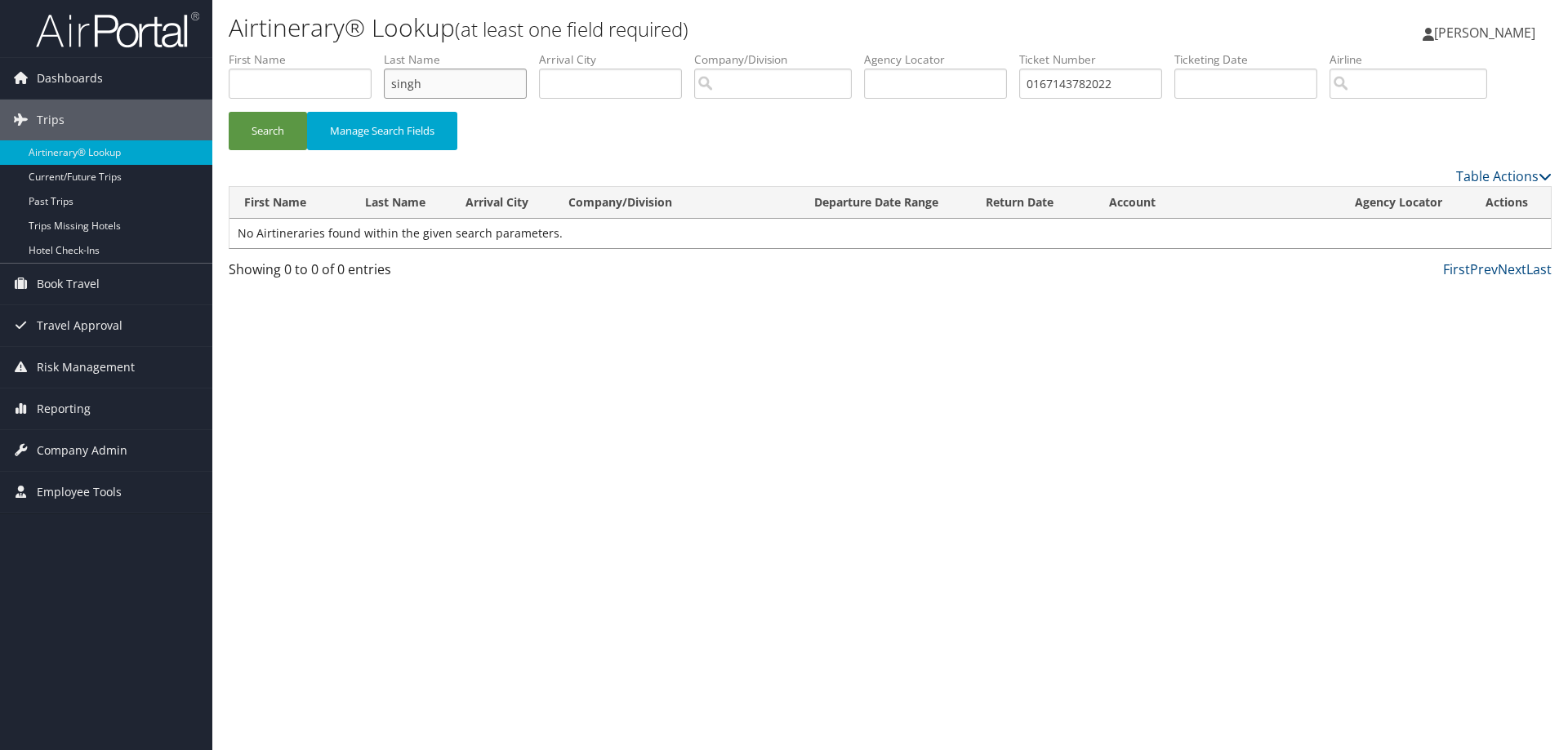
drag, startPoint x: 423, startPoint y: 80, endPoint x: 357, endPoint y: 98, distance: 68.4
click at [357, 52] on ul "First Name Last Name [PERSON_NAME] Departure City Arrival City Company/Division…" at bounding box center [891, 52] width 1324 height 0
click at [262, 121] on button "Search" at bounding box center [268, 131] width 78 height 39
